Goal: Task Accomplishment & Management: Manage account settings

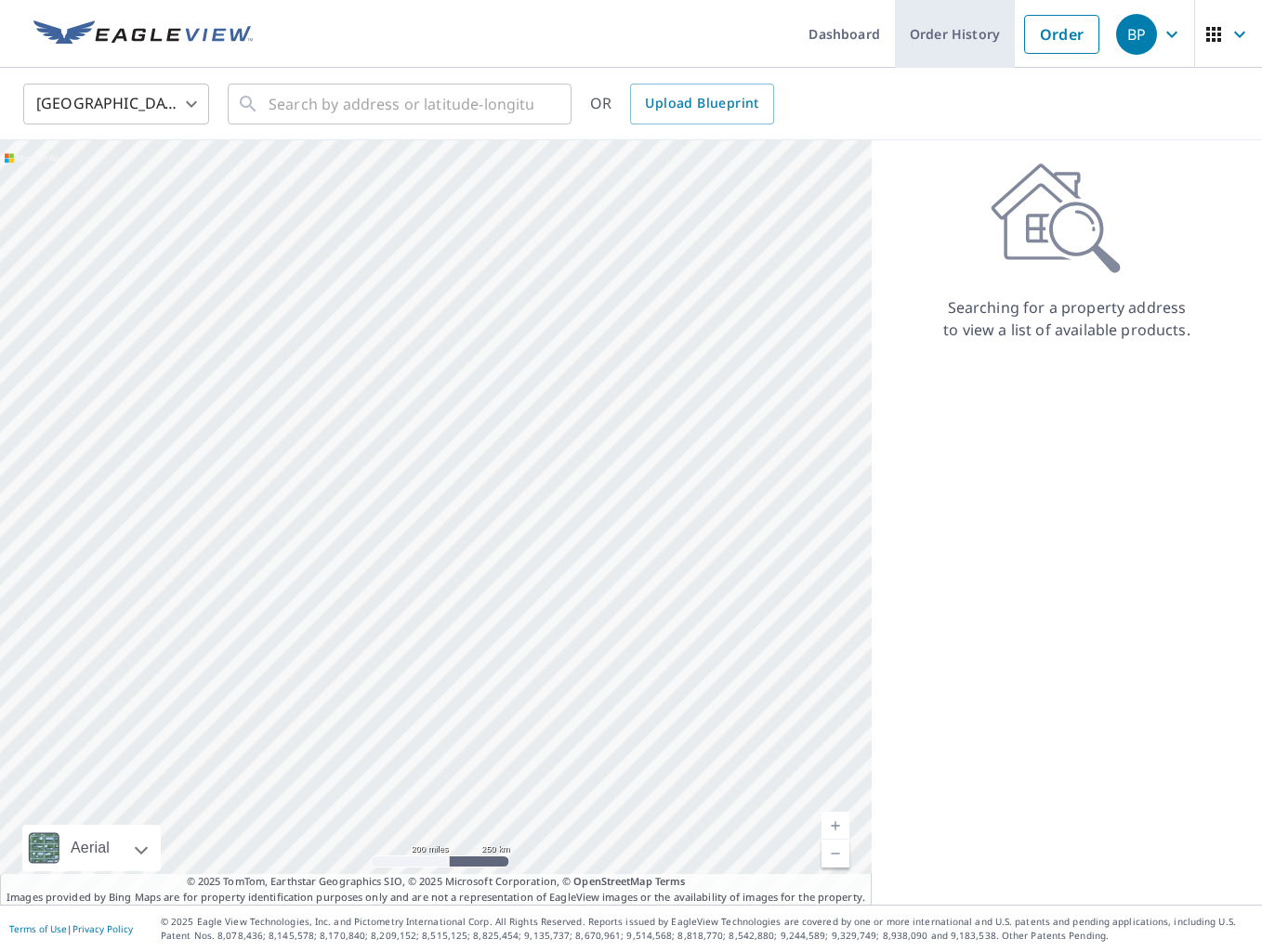
click at [940, 37] on link "Order History" at bounding box center [955, 34] width 120 height 68
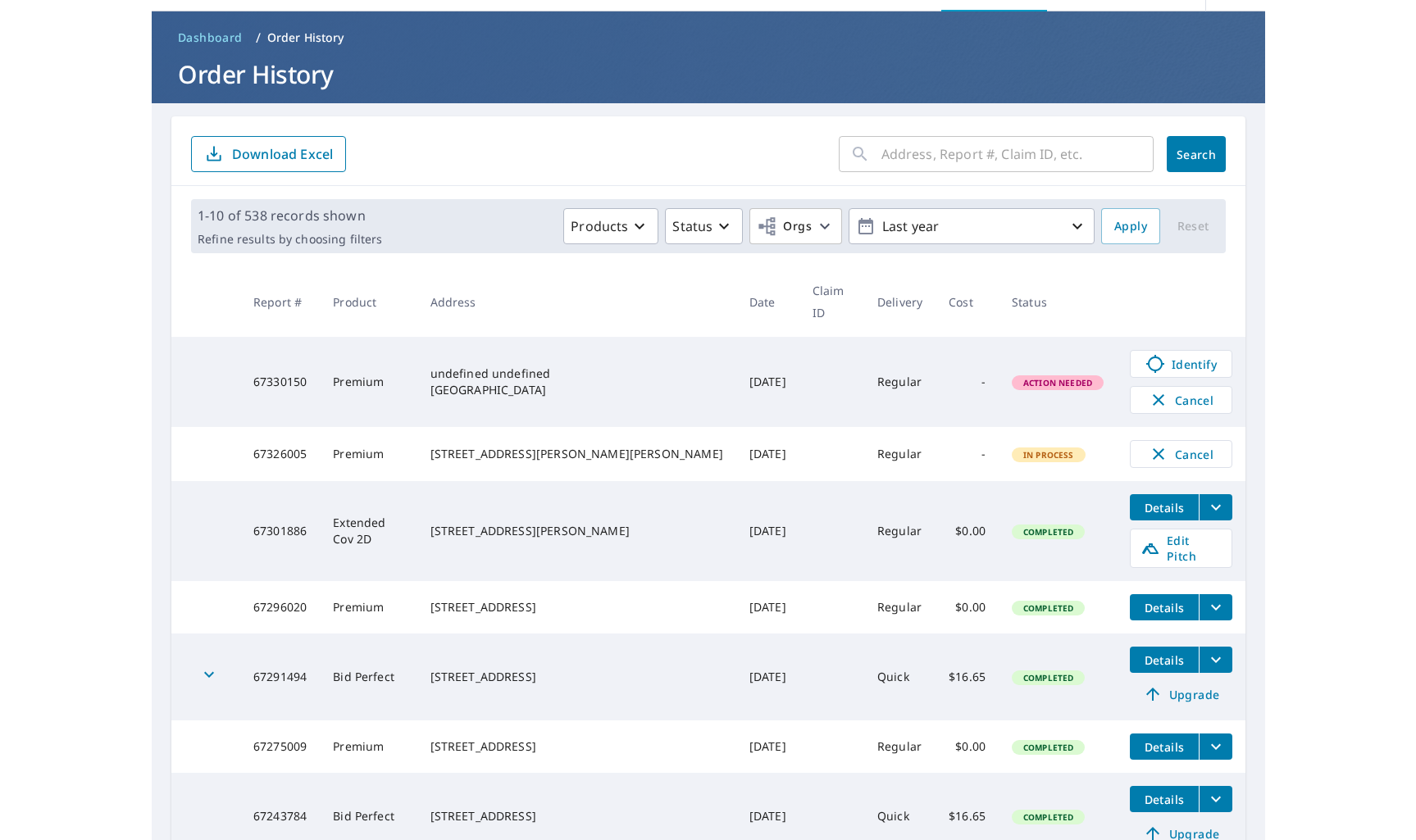
scroll to position [52, 0]
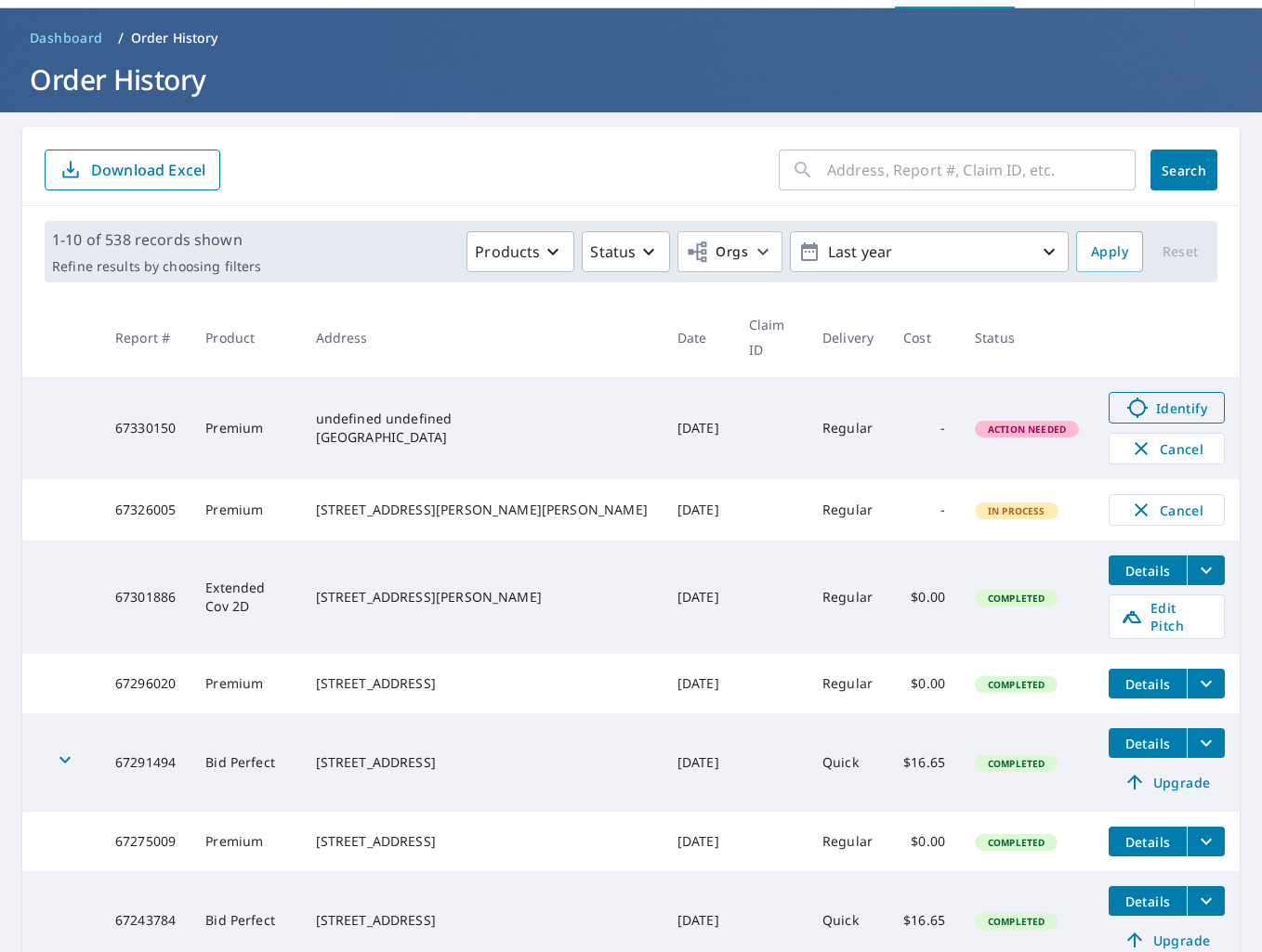
click at [1126, 396] on icon at bounding box center [1137, 407] width 23 height 23
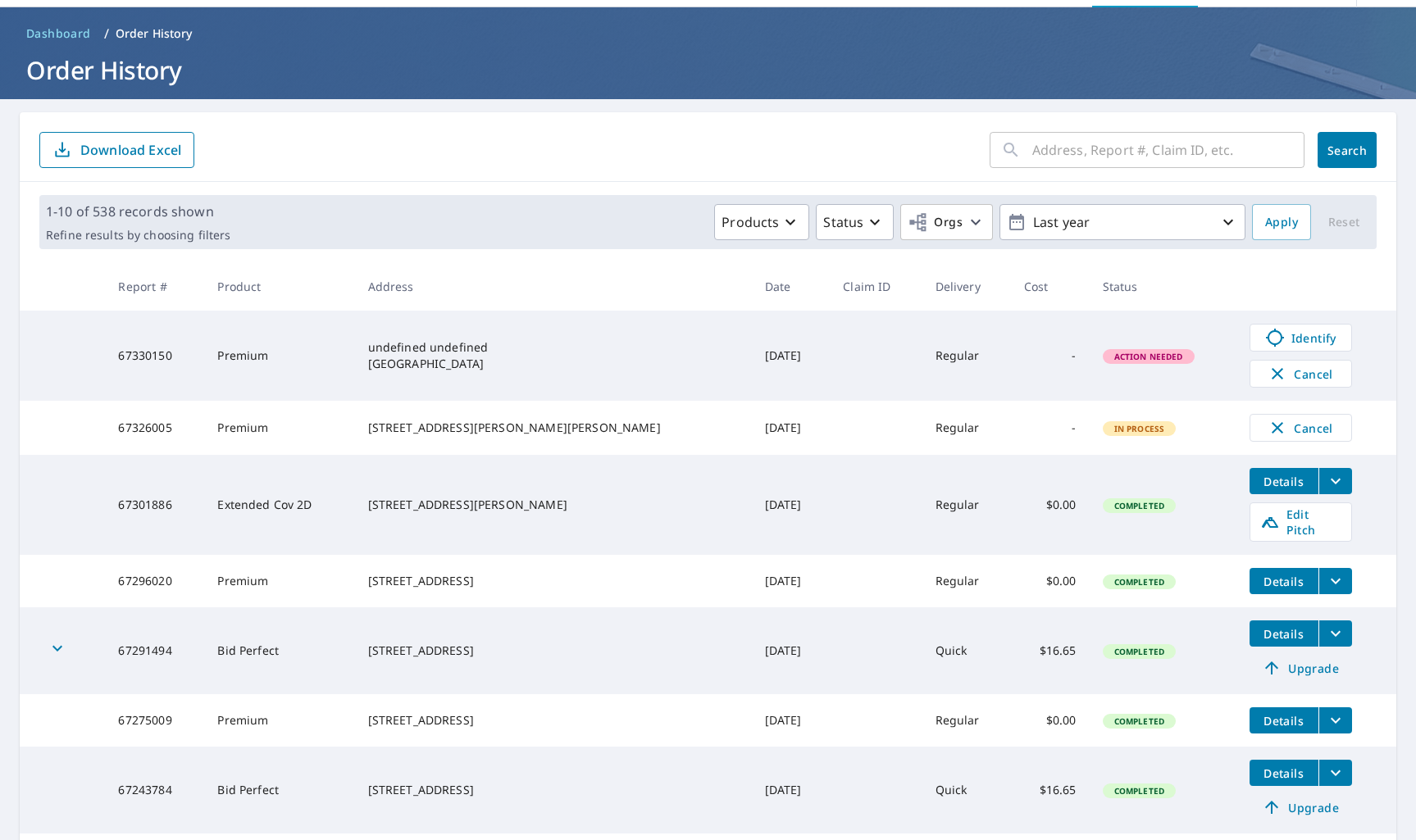
scroll to position [0, 0]
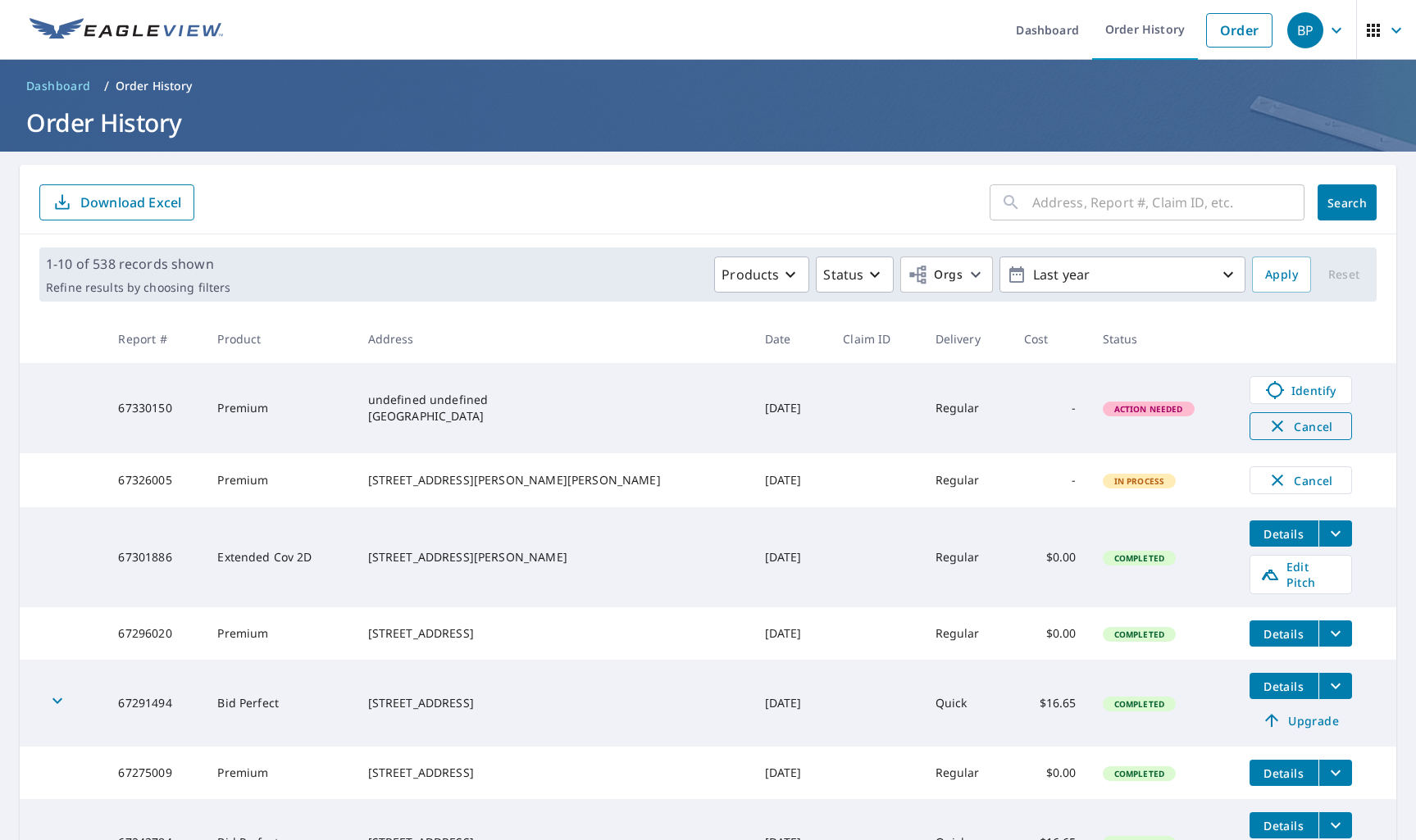
click at [1113, 427] on span "Cancel" at bounding box center [1301, 427] width 68 height 20
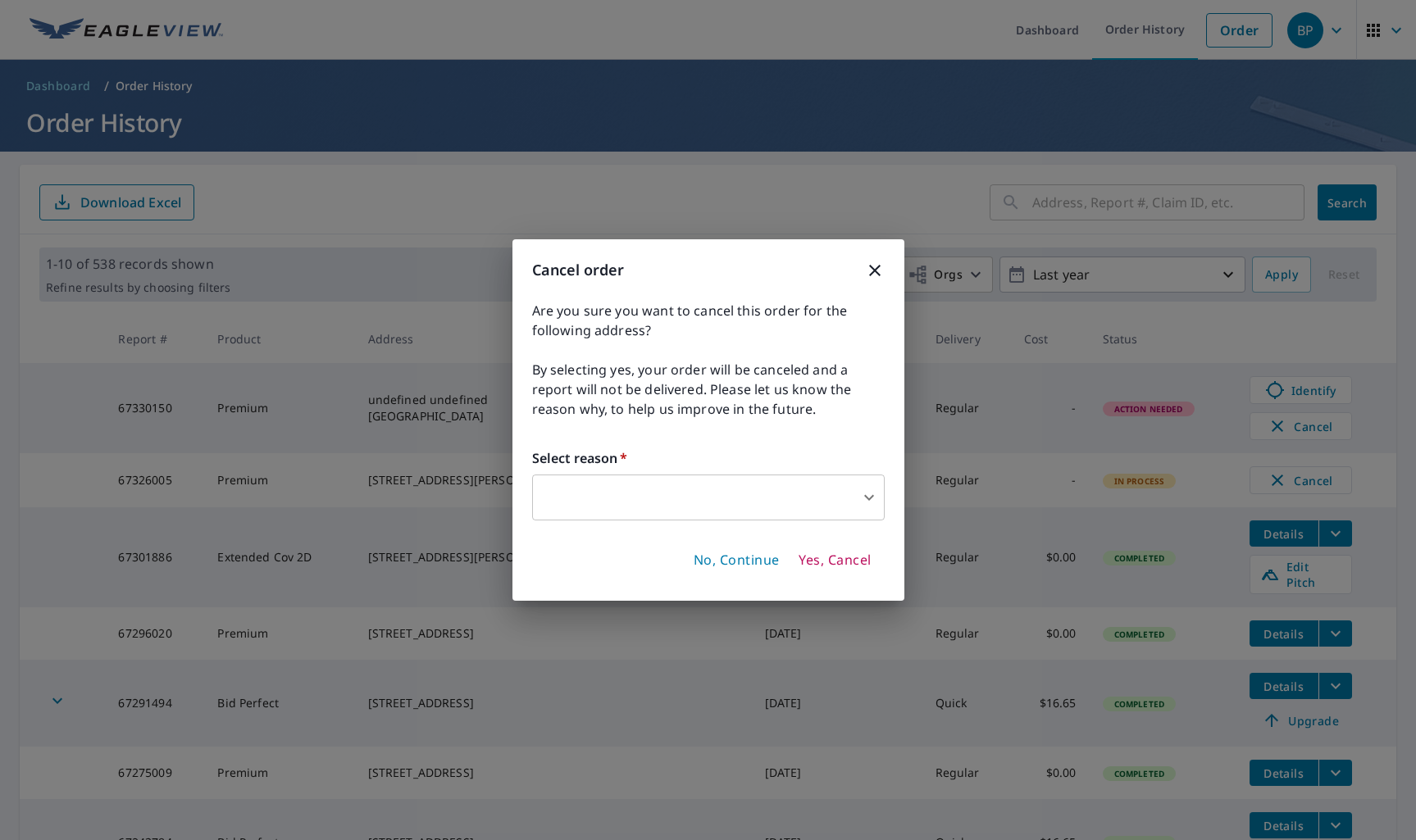
click at [740, 486] on body "BP BP Dashboard Order History Order BP Dashboard / Order History Order History …" at bounding box center [708, 420] width 1416 height 840
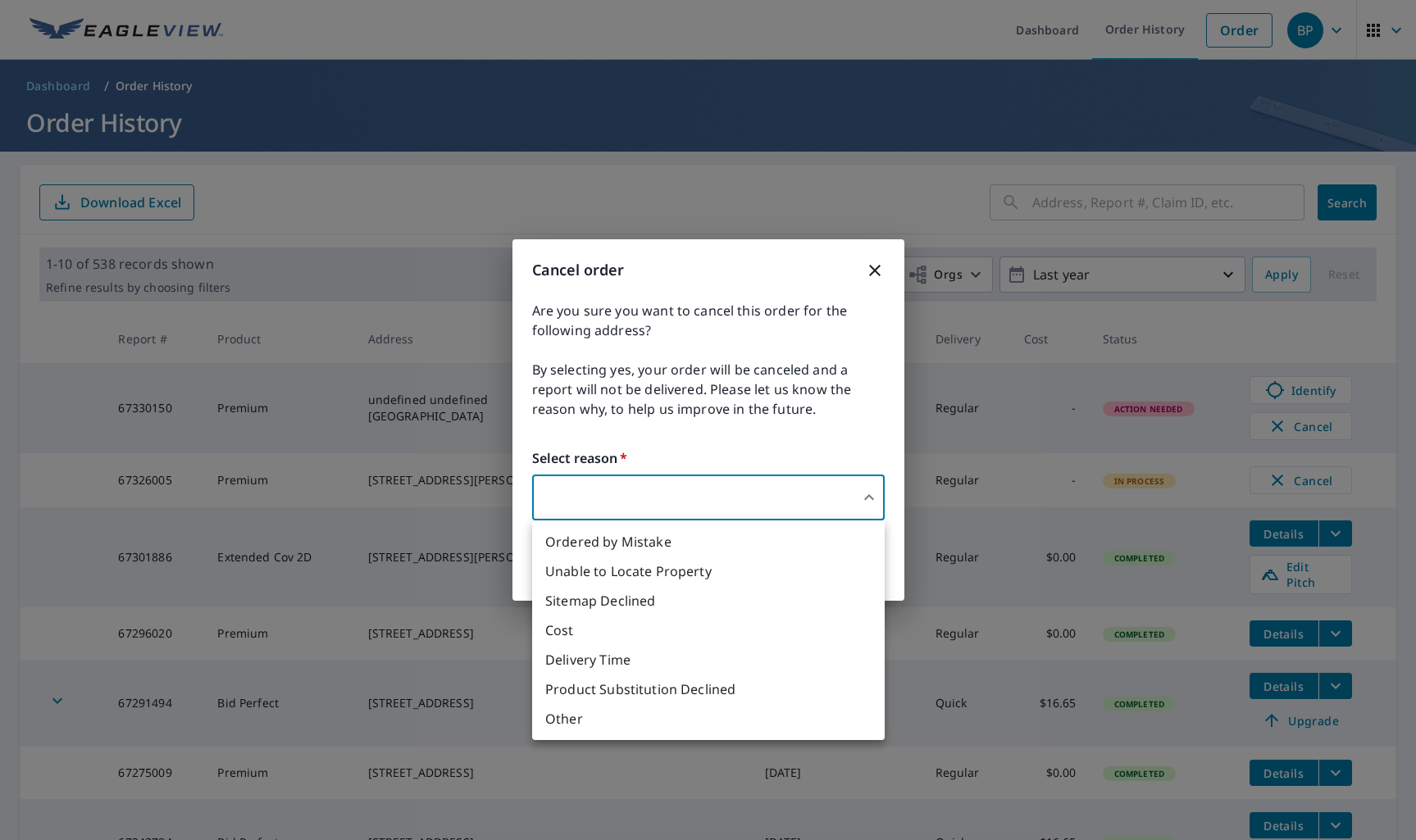
click at [709, 572] on li "Unable to Locate Property" at bounding box center [708, 572] width 352 height 30
type input "31"
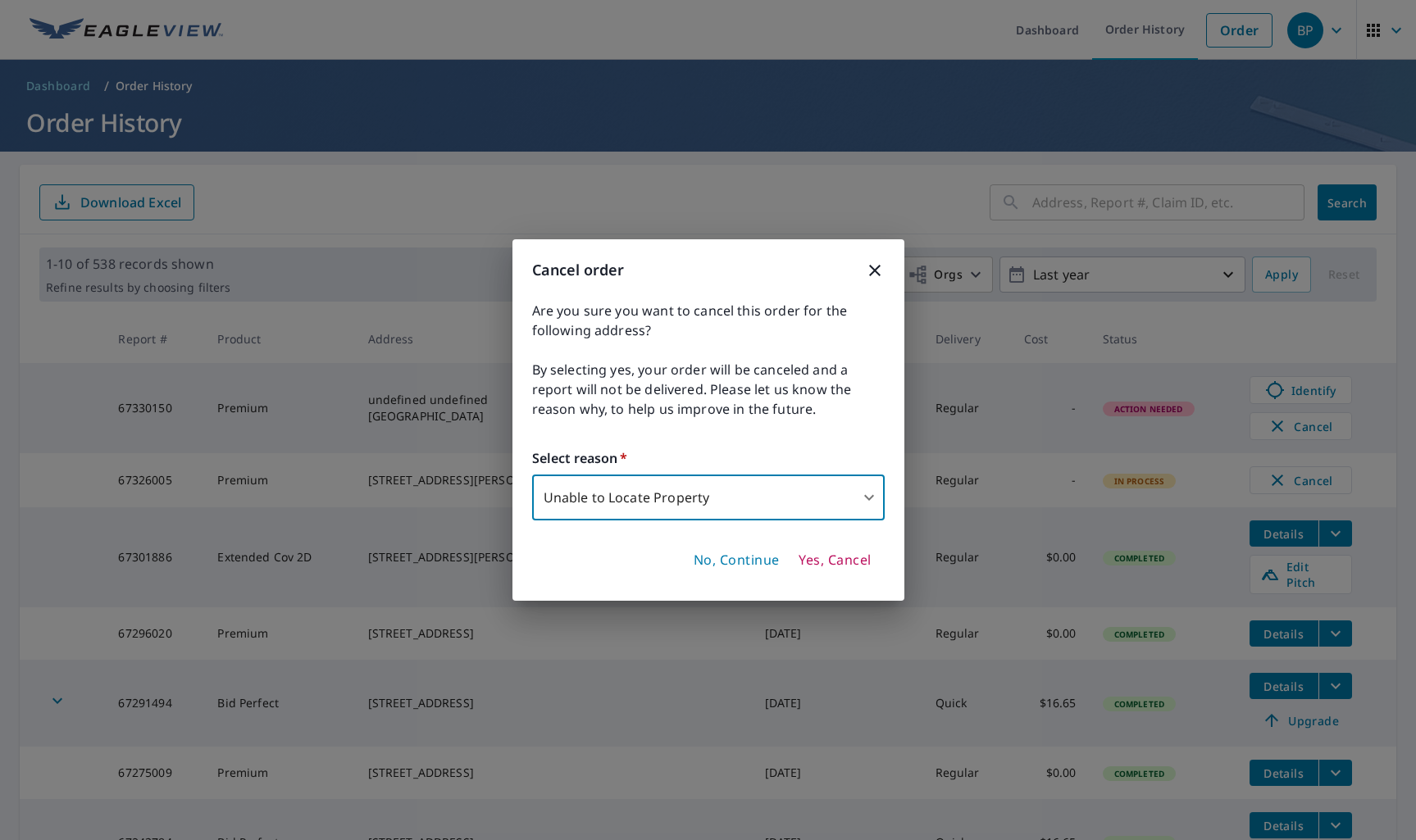
click at [834, 559] on span "Yes, Cancel" at bounding box center [834, 561] width 72 height 18
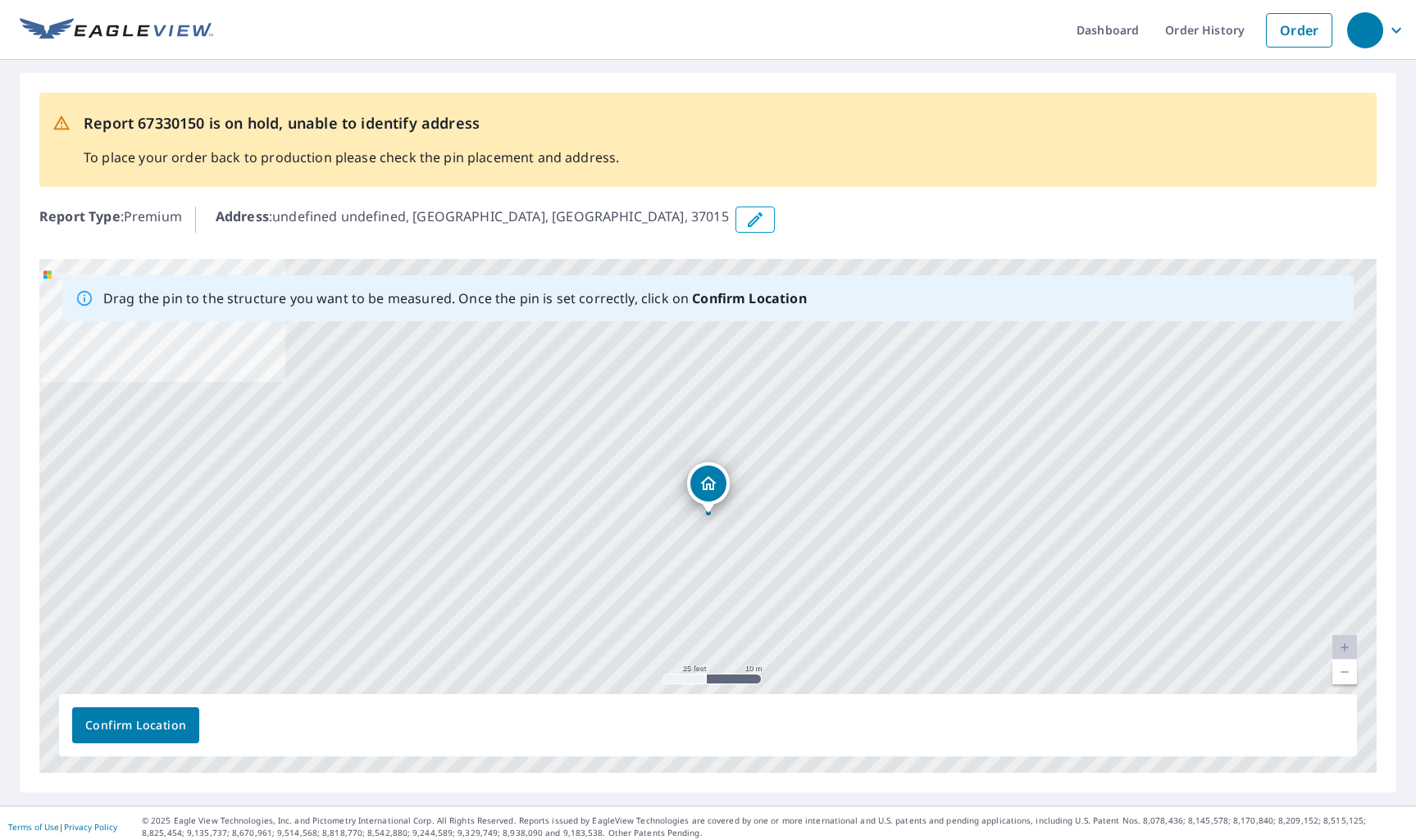
click at [1113, 679] on link "Current Level 20, Zoom Out" at bounding box center [1345, 672] width 25 height 25
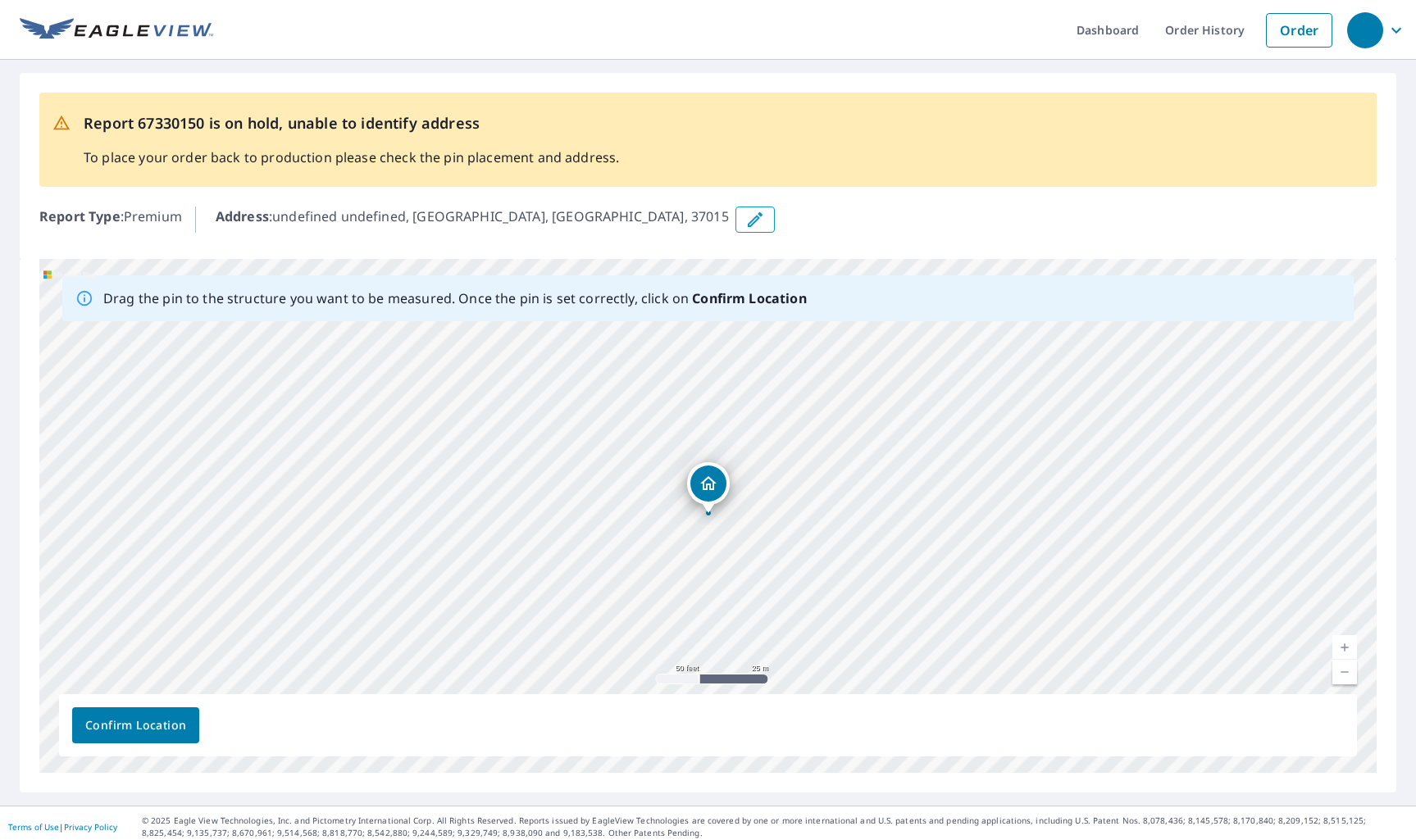
click at [736, 224] on button "button" at bounding box center [755, 220] width 39 height 27
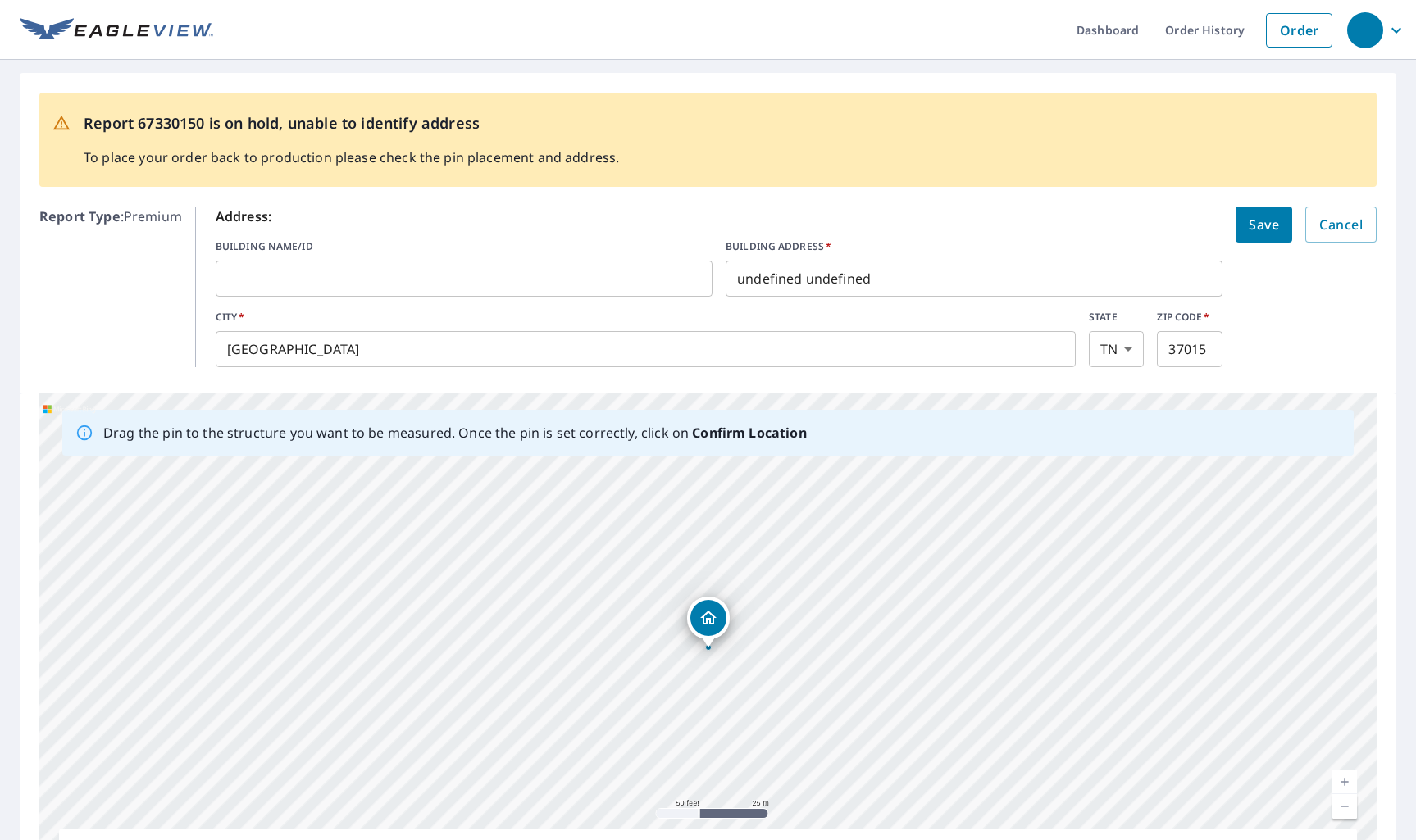
click at [798, 285] on input "undefined undefined" at bounding box center [974, 278] width 497 height 46
type input "1374 [PERSON_NAME]"
click at [1113, 301] on form "Address: BUILDING NAME/ID ​ BUILDING ADDRESS   * [STREET_ADDRESS][PERSON_NAME][…" at bounding box center [795, 287] width 1161 height 161
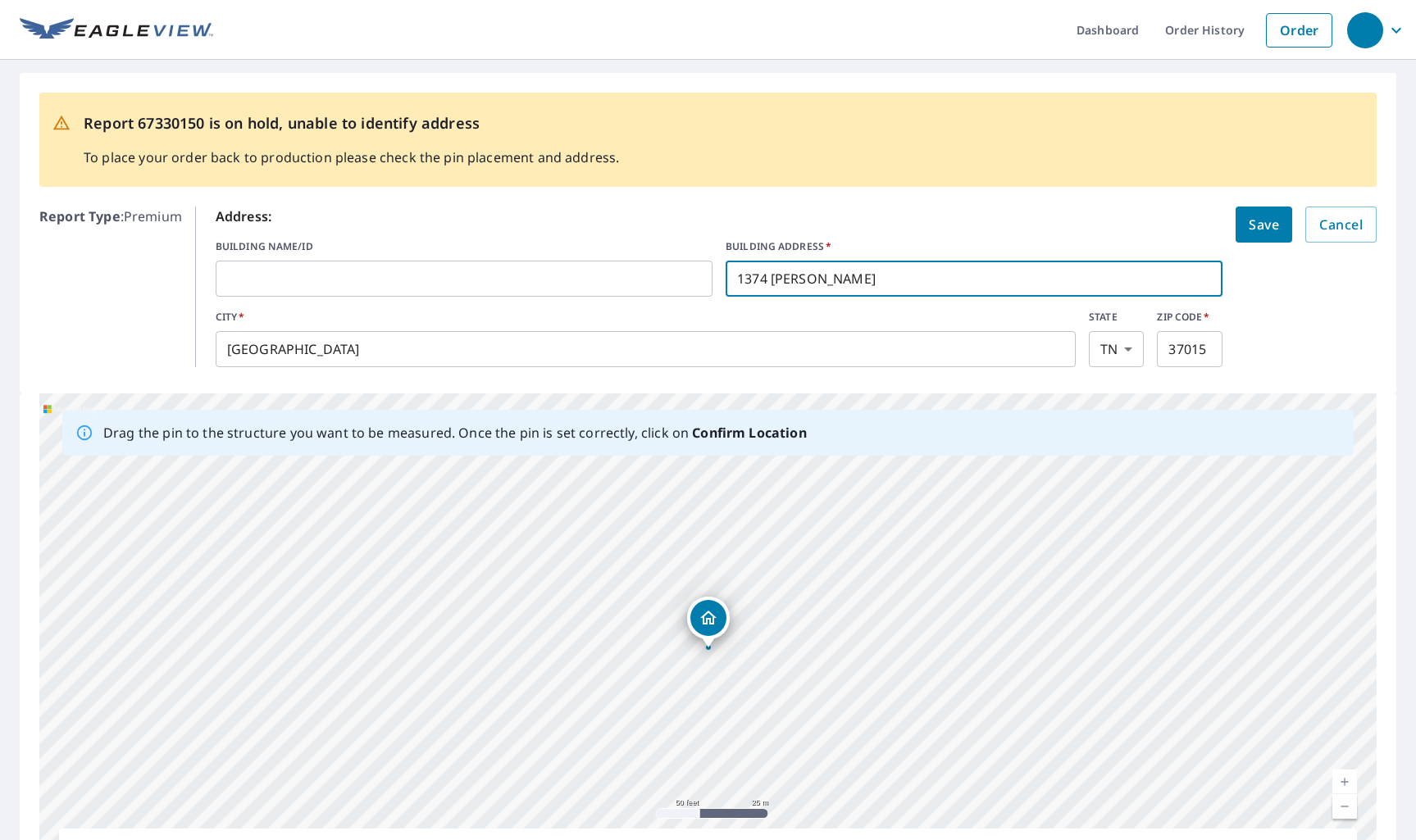
click at [975, 285] on input "1374 [PERSON_NAME]" at bounding box center [974, 278] width 497 height 46
click button "Save" at bounding box center [1264, 224] width 56 height 36
